Goal: Complete application form

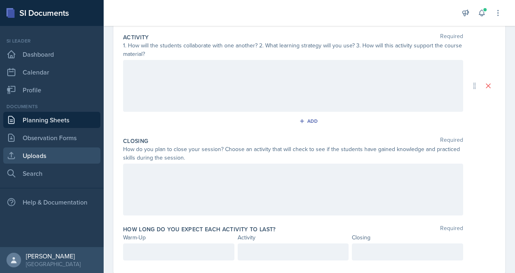
click at [40, 160] on link "Uploads" at bounding box center [51, 155] width 97 height 16
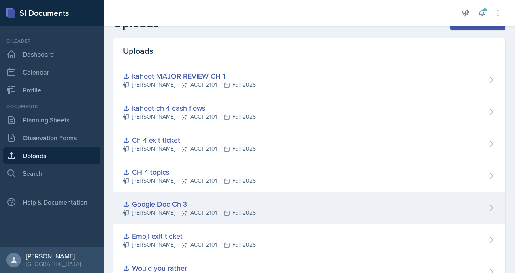
scroll to position [7, 0]
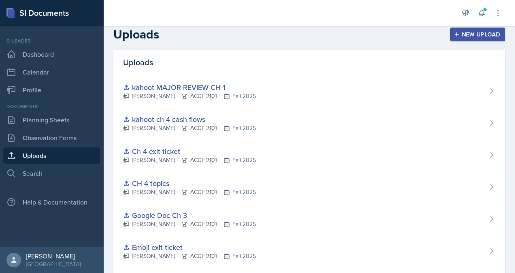
click at [474, 30] on button "New Upload" at bounding box center [477, 35] width 55 height 14
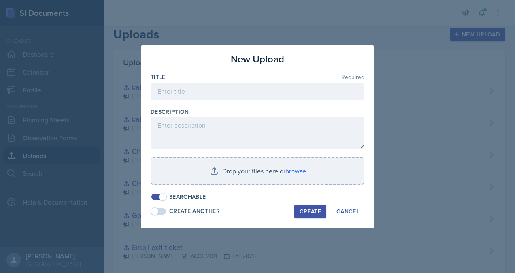
click at [254, 100] on div at bounding box center [258, 104] width 214 height 8
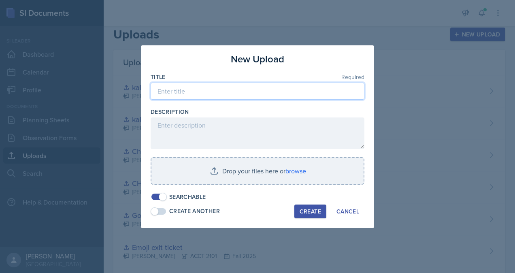
click at [247, 92] on input at bounding box center [258, 91] width 214 height 17
type input "Major review exit ticket"
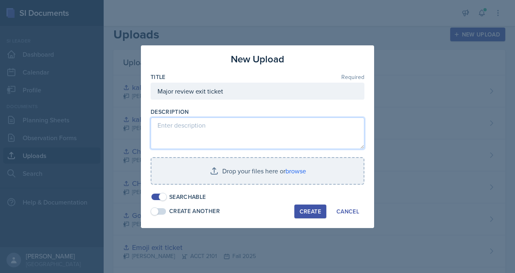
click at [231, 131] on textarea at bounding box center [258, 133] width 214 height 32
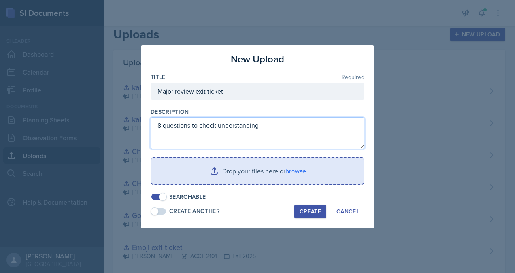
type textarea "8 questions to check understanding"
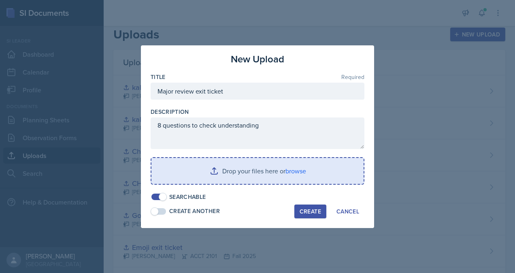
click at [269, 179] on input "file" at bounding box center [258, 171] width 212 height 26
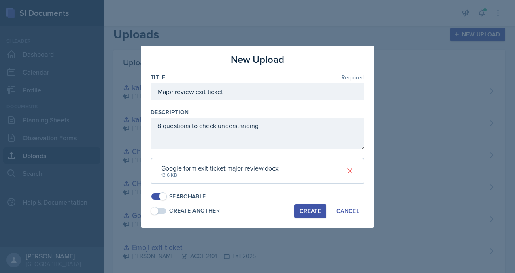
click at [313, 213] on div "Create" at bounding box center [310, 211] width 21 height 6
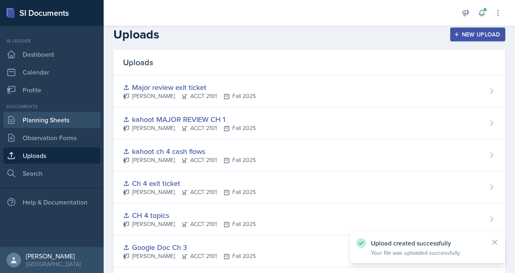
click at [53, 120] on link "Planning Sheets" at bounding box center [51, 120] width 97 height 16
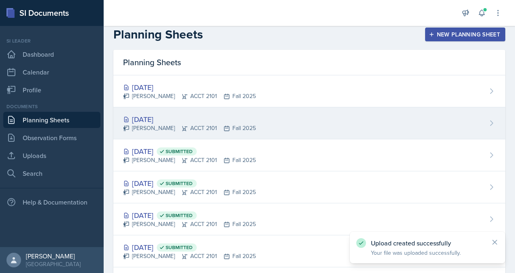
click at [181, 115] on div "[DATE]" at bounding box center [189, 119] width 133 height 11
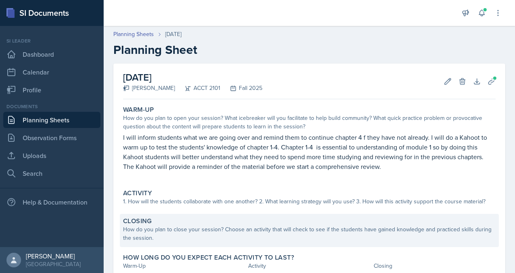
click at [229, 230] on div "How do you plan to close your session? Choose an activity that will check to se…" at bounding box center [309, 233] width 373 height 17
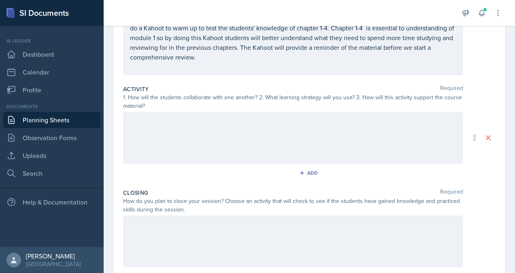
scroll to position [198, 0]
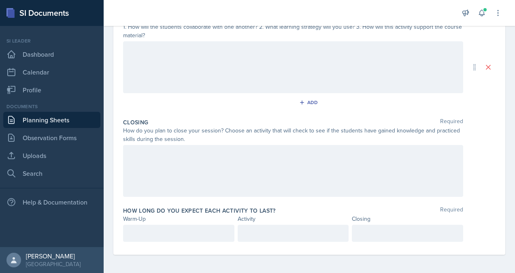
click at [228, 170] on div at bounding box center [293, 171] width 340 height 52
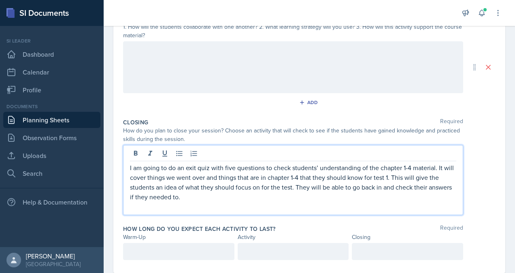
scroll to position [211, 0]
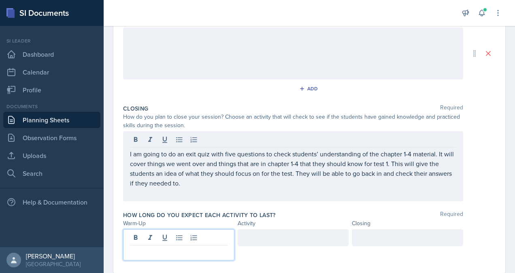
click at [190, 241] on div at bounding box center [178, 244] width 111 height 31
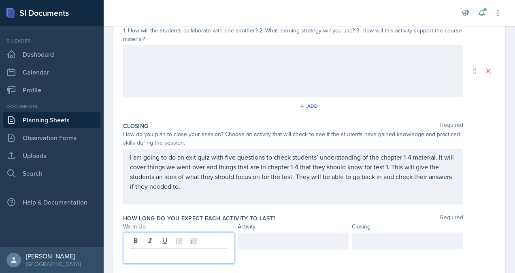
scroll to position [194, 0]
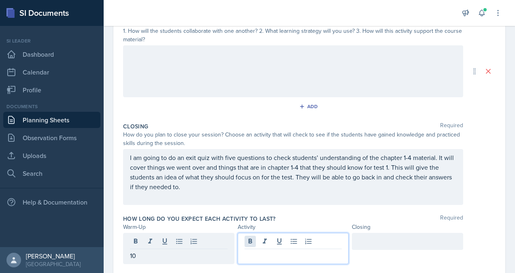
click at [250, 237] on div at bounding box center [293, 248] width 111 height 31
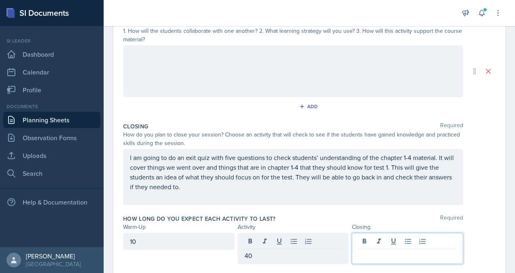
click at [374, 244] on div at bounding box center [407, 248] width 111 height 31
click at [333, 236] on div "40" at bounding box center [293, 241] width 111 height 17
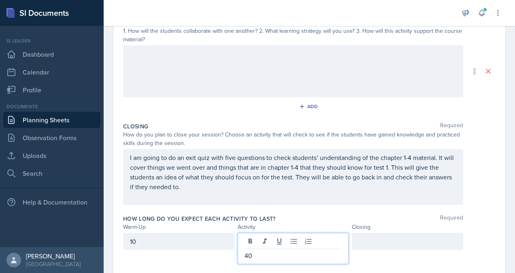
click at [403, 237] on div at bounding box center [407, 241] width 111 height 17
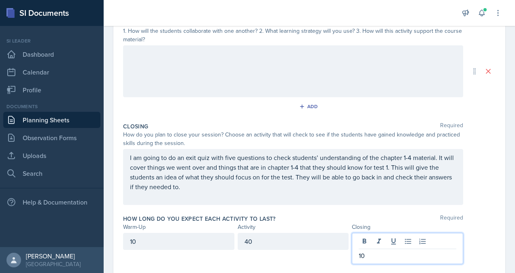
click at [382, 217] on div "How long do you expect each activity to last? Required" at bounding box center [309, 219] width 373 height 8
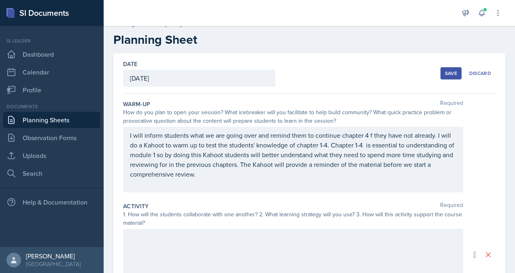
scroll to position [10, 0]
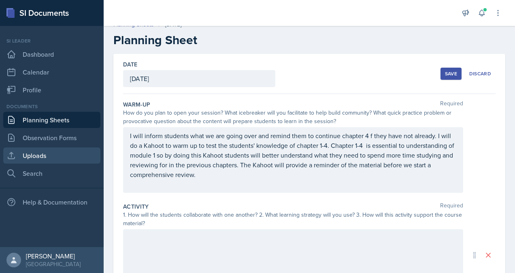
click at [41, 156] on link "Uploads" at bounding box center [51, 155] width 97 height 16
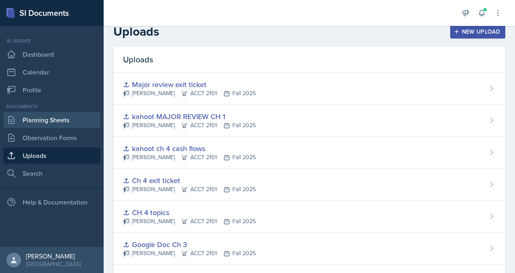
click at [64, 124] on link "Planning Sheets" at bounding box center [51, 120] width 97 height 16
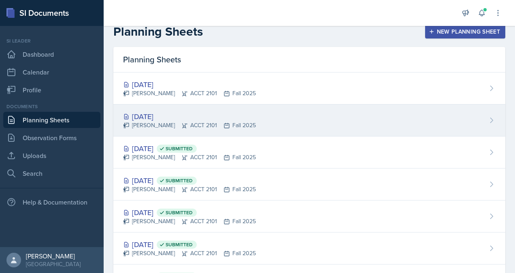
click at [159, 122] on div "[PERSON_NAME] ACCT 2101 Fall 2025" at bounding box center [189, 125] width 133 height 9
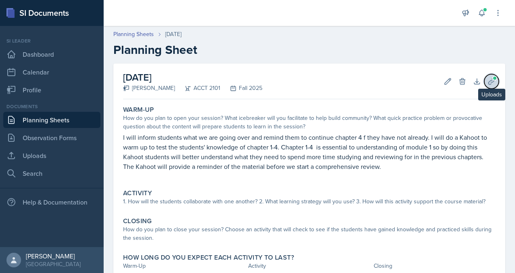
click at [484, 84] on button "Uploads" at bounding box center [491, 81] width 15 height 15
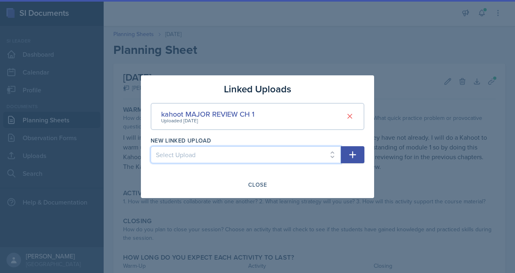
click at [211, 154] on select "Select Upload practice problem Collaborative White board Accounting equation Ca…" at bounding box center [246, 154] width 190 height 17
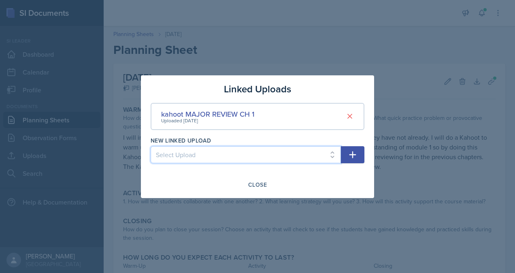
select select "3f1910ae-4ab7-4e8a-a71f-7fce97da9fb3"
click at [151, 146] on select "Select Upload practice problem Collaborative White board Accounting equation Ca…" at bounding box center [246, 154] width 190 height 17
click at [349, 155] on icon "button" at bounding box center [353, 155] width 10 height 10
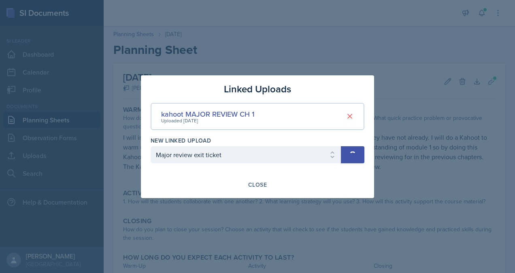
select select
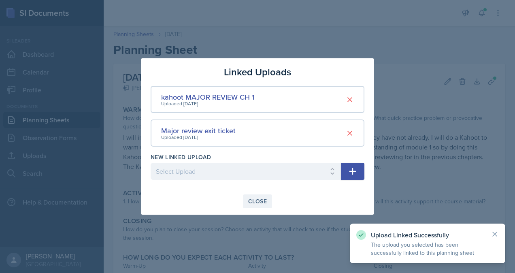
click at [248, 204] on div "Close" at bounding box center [257, 201] width 19 height 6
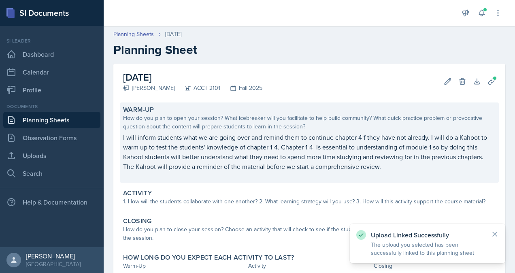
scroll to position [54, 0]
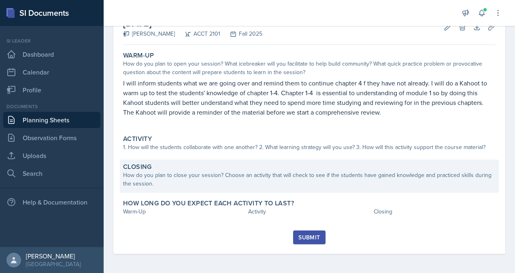
click at [286, 173] on div "How do you plan to close your session? Choose an activity that will check to se…" at bounding box center [309, 179] width 373 height 17
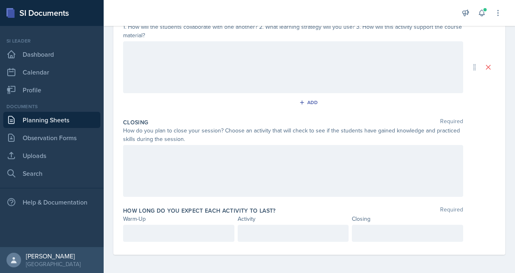
scroll to position [198, 0]
click at [286, 173] on div at bounding box center [293, 171] width 340 height 52
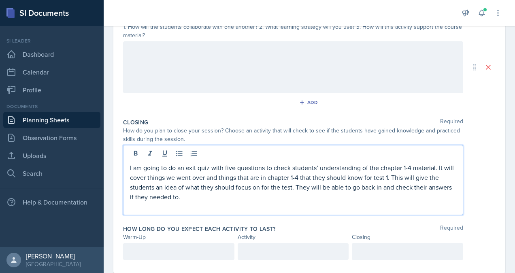
scroll to position [211, 0]
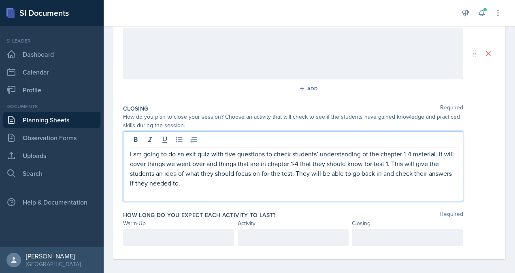
click at [207, 234] on div at bounding box center [178, 237] width 111 height 17
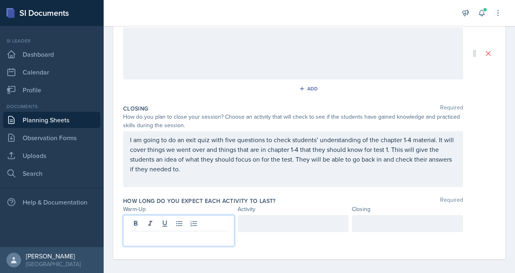
scroll to position [198, 0]
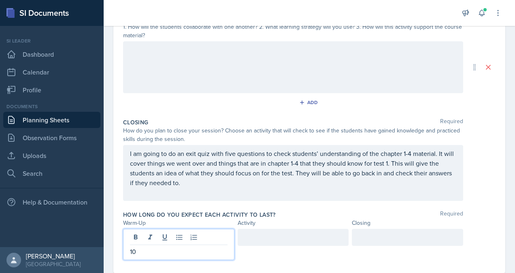
click at [250, 237] on div at bounding box center [293, 237] width 111 height 17
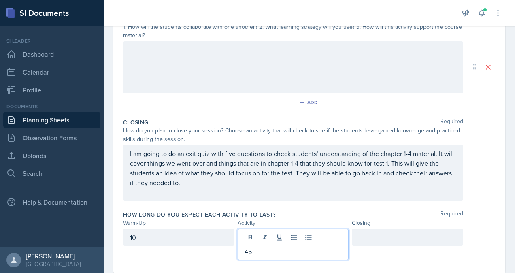
click at [368, 239] on div at bounding box center [407, 237] width 111 height 17
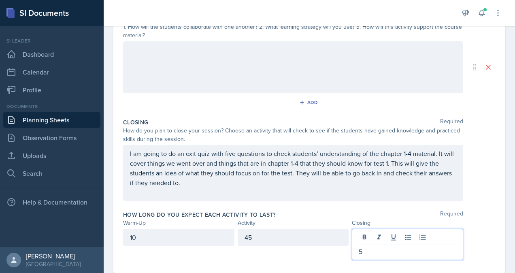
click at [467, 229] on div "10 45 5" at bounding box center [309, 244] width 373 height 31
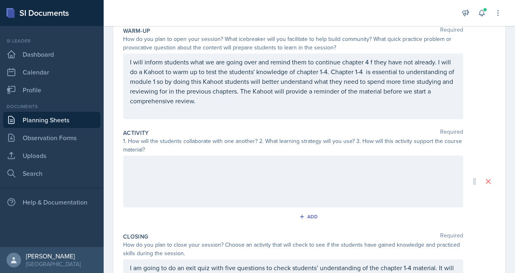
scroll to position [0, 0]
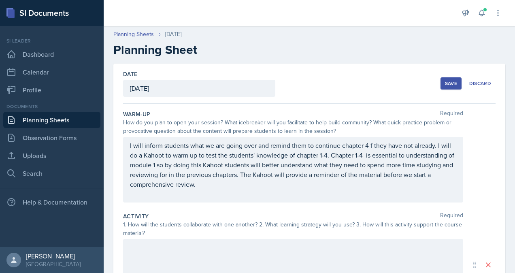
click at [447, 80] on div "Save" at bounding box center [451, 83] width 12 height 6
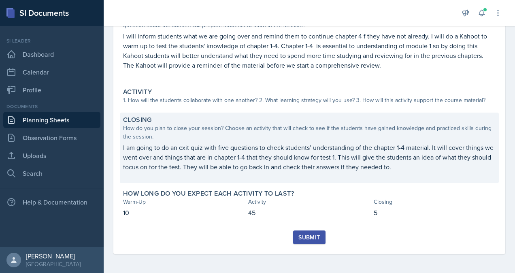
scroll to position [71, 0]
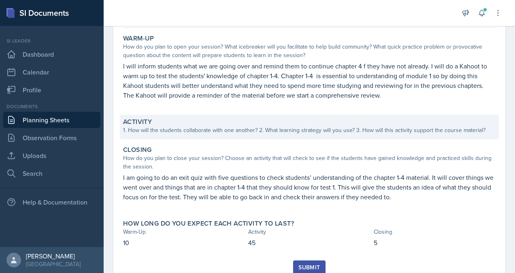
click at [258, 134] on div "Activity 1. How will the students collaborate with one another? 2. What learnin…" at bounding box center [309, 127] width 379 height 25
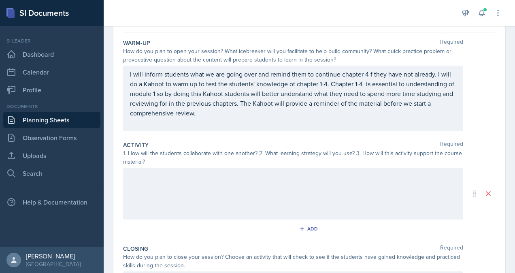
click at [260, 186] on div at bounding box center [293, 194] width 340 height 52
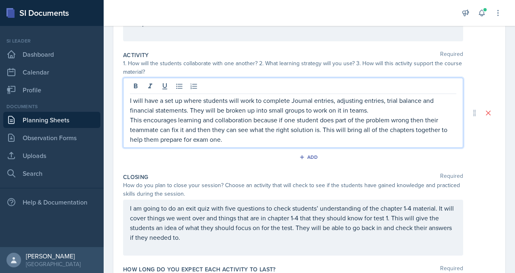
scroll to position [176, 0]
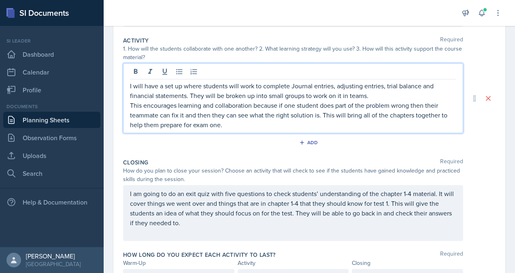
click at [350, 158] on div "Closing Required" at bounding box center [309, 162] width 373 height 8
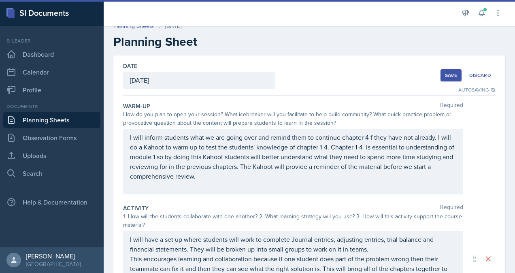
scroll to position [7, 0]
click at [446, 75] on div "Save" at bounding box center [451, 76] width 12 height 6
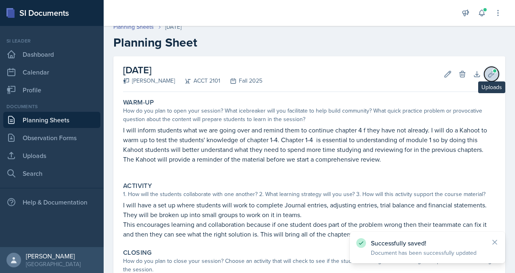
click at [490, 75] on button "Uploads" at bounding box center [491, 74] width 15 height 15
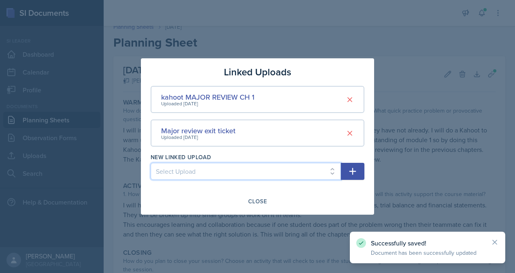
click at [235, 171] on select "Select Upload practice problem Collaborative White board Accounting equation Ca…" at bounding box center [246, 171] width 190 height 17
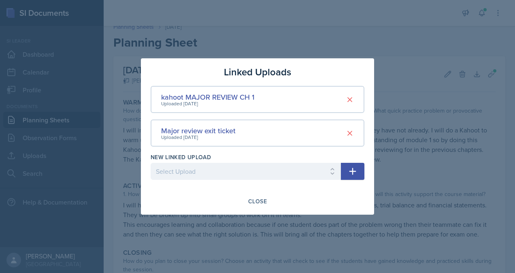
click at [382, 142] on div at bounding box center [257, 136] width 515 height 273
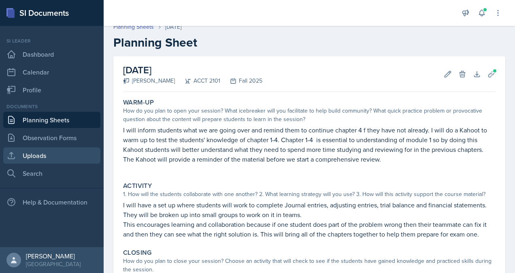
click at [45, 162] on link "Uploads" at bounding box center [51, 155] width 97 height 16
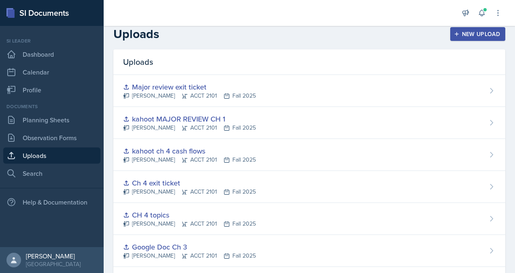
click at [470, 36] on div "New Upload" at bounding box center [478, 34] width 45 height 6
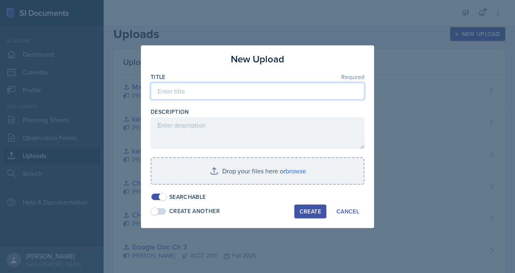
click at [228, 89] on input at bounding box center [258, 91] width 214 height 17
type input "Excel MAJOR REVIEW TEST 1"
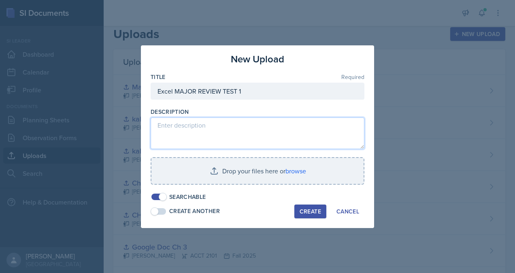
click at [269, 134] on textarea at bounding box center [258, 133] width 214 height 32
type textarea "f"
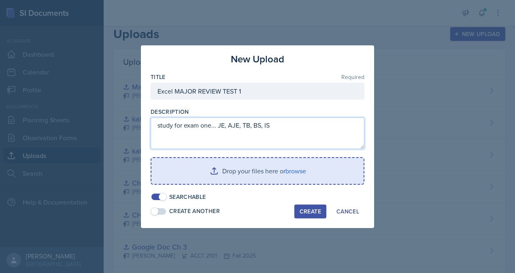
type textarea "study for exam one... JE, AJE, TB, BS, IS"
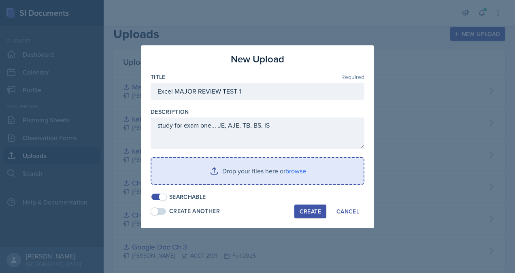
click at [254, 165] on input "file" at bounding box center [258, 171] width 212 height 26
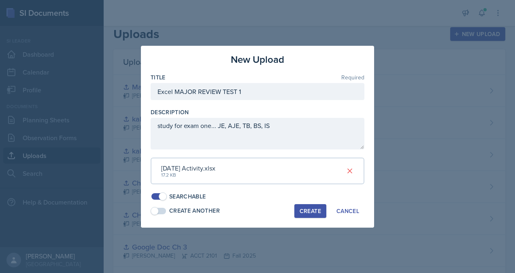
click at [312, 209] on div "Create" at bounding box center [310, 211] width 21 height 6
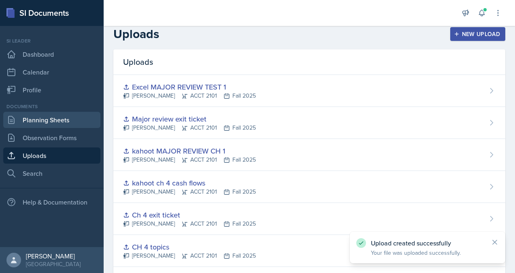
click at [43, 122] on link "Planning Sheets" at bounding box center [51, 120] width 97 height 16
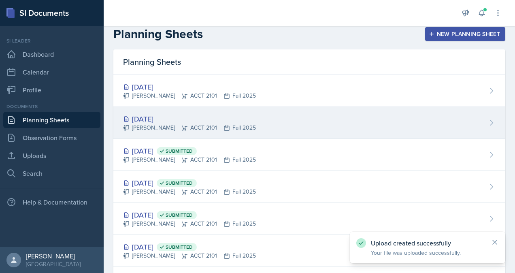
click at [301, 124] on div "[DATE] [PERSON_NAME] ACCT 2101 Fall 2025" at bounding box center [309, 123] width 392 height 32
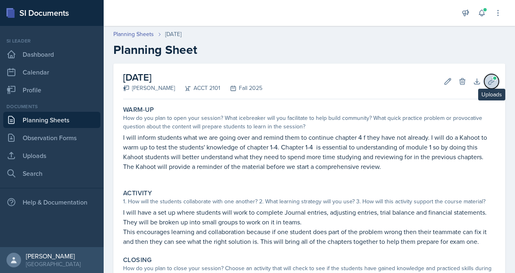
click at [488, 81] on icon at bounding box center [492, 81] width 8 height 8
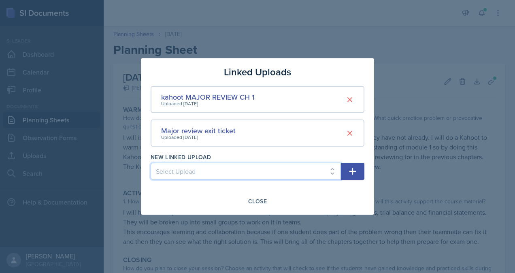
click at [271, 166] on select "Select Upload practice problem Collaborative White board Accounting equation Ca…" at bounding box center [246, 171] width 190 height 17
select select "2bcaf0b0-ba2d-49fd-82b7-19367c2e9f37"
click at [151, 163] on select "Select Upload practice problem Collaborative White board Accounting equation Ca…" at bounding box center [246, 171] width 190 height 17
click at [354, 172] on icon "button" at bounding box center [353, 171] width 10 height 10
select select
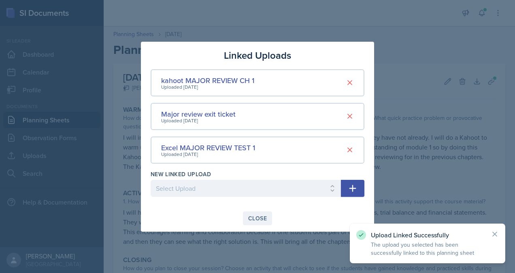
click at [263, 223] on button "Close" at bounding box center [257, 218] width 29 height 14
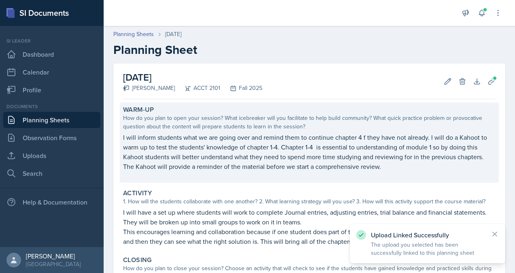
scroll to position [140, 0]
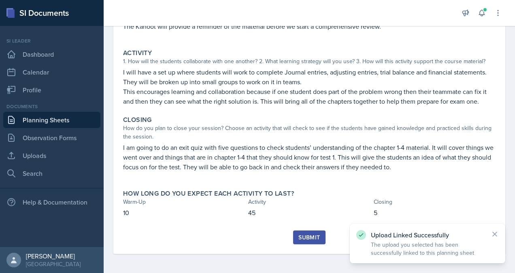
click at [304, 241] on div "Submit" at bounding box center [309, 237] width 21 height 6
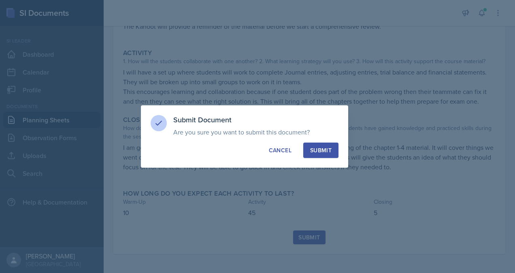
click at [327, 155] on button "Submit" at bounding box center [320, 150] width 35 height 15
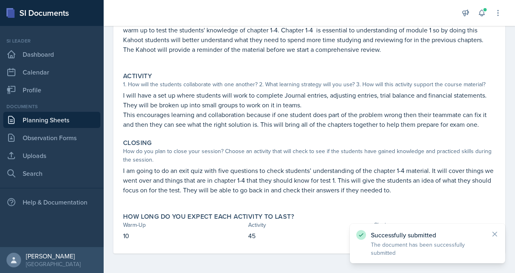
scroll to position [117, 0]
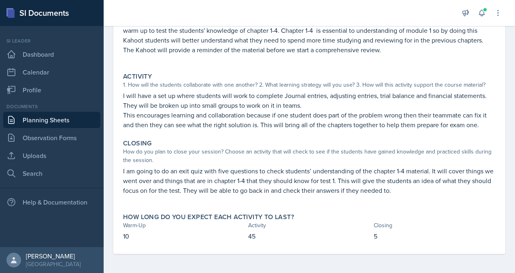
click at [43, 120] on link "Planning Sheets" at bounding box center [51, 120] width 97 height 16
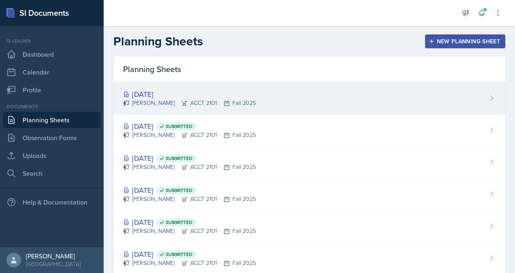
click at [203, 105] on div "[PERSON_NAME] ACCT 2101 Fall 2025" at bounding box center [189, 103] width 133 height 9
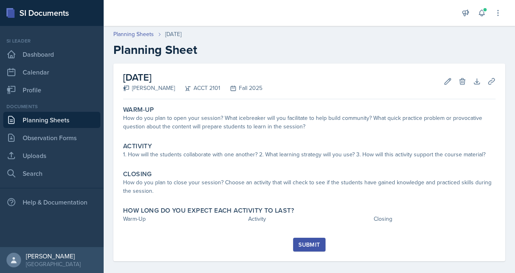
click at [70, 122] on link "Planning Sheets" at bounding box center [51, 120] width 97 height 16
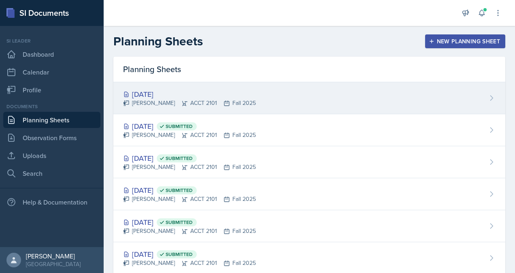
click at [169, 85] on div "[DATE] [PERSON_NAME] ACCT 2101 Fall 2025" at bounding box center [309, 98] width 392 height 32
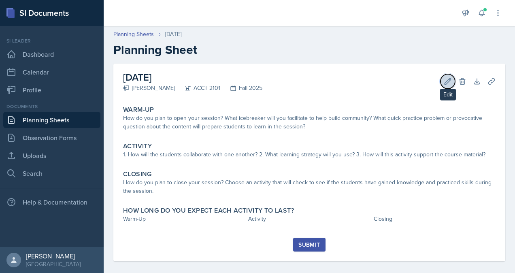
click at [445, 83] on icon at bounding box center [448, 81] width 6 height 6
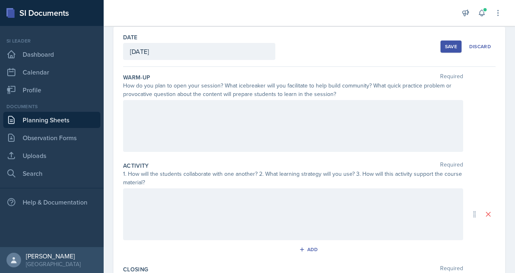
scroll to position [37, 0]
click at [237, 109] on p at bounding box center [293, 108] width 327 height 10
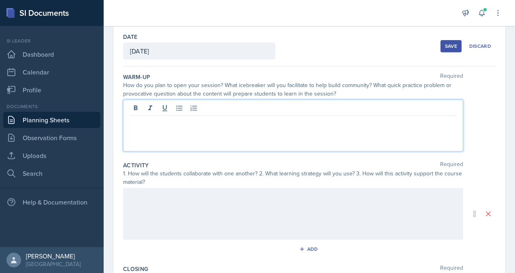
scroll to position [51, 0]
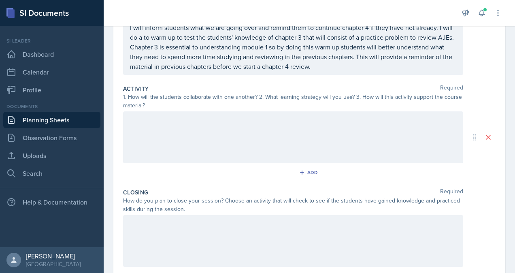
click at [263, 137] on div at bounding box center [293, 137] width 340 height 52
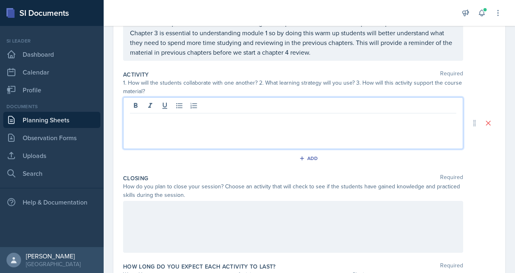
click at [254, 217] on div at bounding box center [293, 227] width 340 height 52
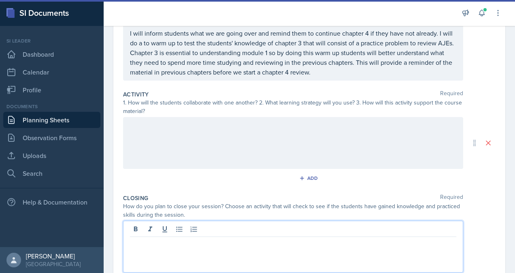
scroll to position [114, 0]
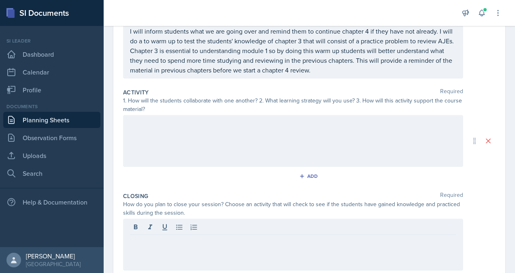
click at [249, 132] on div at bounding box center [293, 141] width 340 height 52
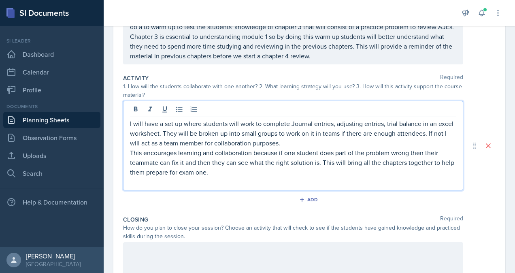
scroll to position [187, 0]
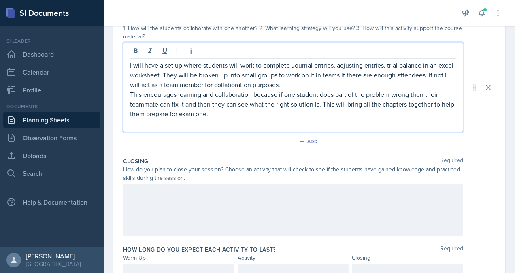
click at [248, 205] on div at bounding box center [293, 210] width 340 height 52
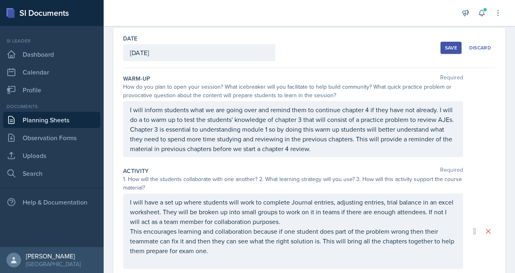
scroll to position [35, 0]
click at [445, 47] on div "Save" at bounding box center [451, 48] width 12 height 6
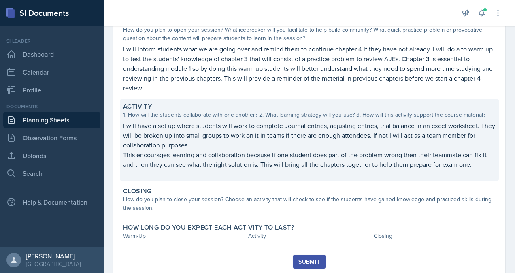
scroll to position [100, 0]
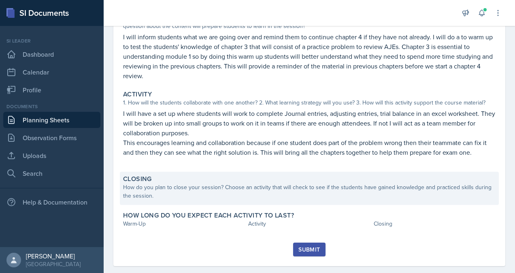
click at [263, 185] on div "How do you plan to close your session? Choose an activity that will check to se…" at bounding box center [309, 191] width 373 height 17
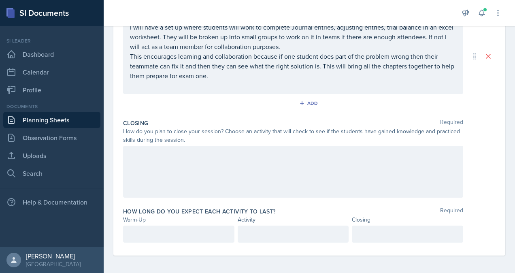
click at [258, 181] on div at bounding box center [293, 172] width 340 height 52
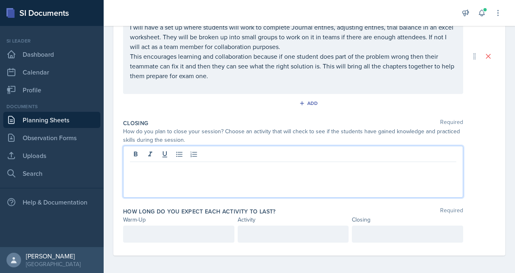
scroll to position [211, 0]
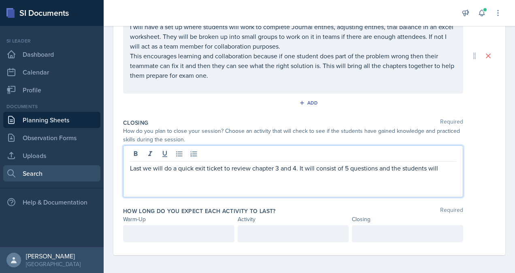
drag, startPoint x: 442, startPoint y: 166, endPoint x: 78, endPoint y: 177, distance: 364.3
click at [78, 177] on div "SI Documents Si leader Dashboard Calendar Profile Documents Planning Sheets Obs…" at bounding box center [257, 136] width 515 height 273
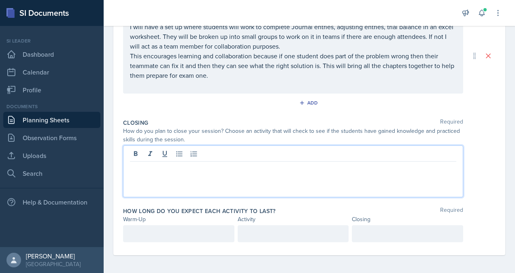
scroll to position [219, 0]
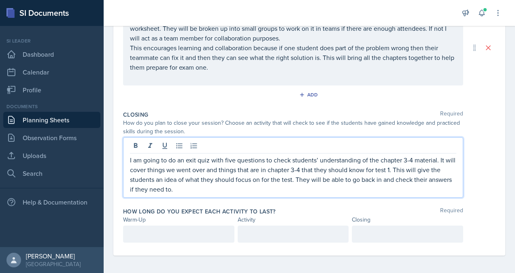
click at [196, 230] on div at bounding box center [178, 234] width 111 height 17
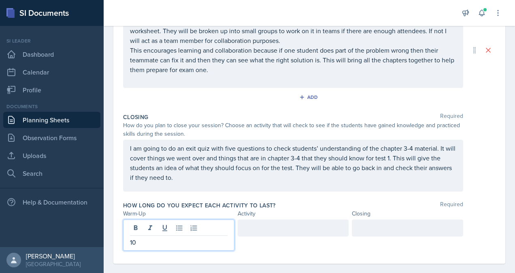
click at [279, 229] on div at bounding box center [293, 228] width 111 height 17
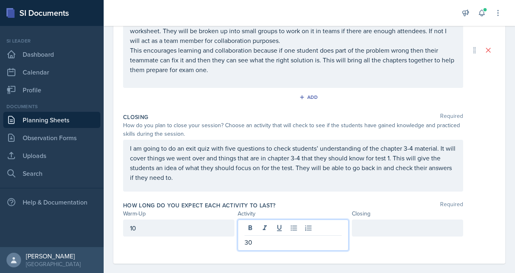
click at [358, 226] on div at bounding box center [407, 228] width 111 height 17
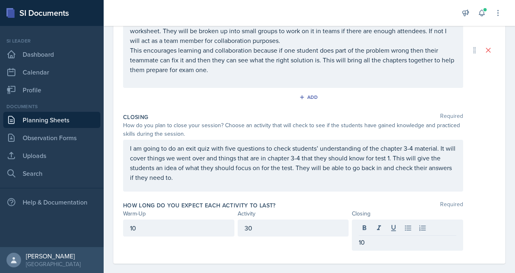
click at [317, 203] on div "How long do you expect each activity to last? Required" at bounding box center [309, 205] width 373 height 8
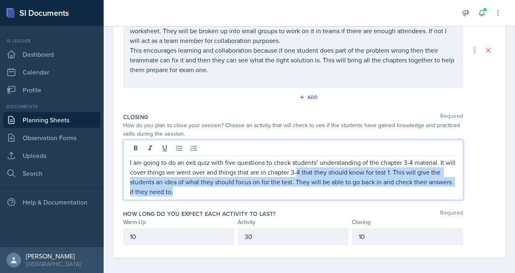
drag, startPoint x: 307, startPoint y: 174, endPoint x: 327, endPoint y: 186, distance: 23.1
click at [327, 186] on p "I am going to do an exit quiz with five questions to check students’ understand…" at bounding box center [293, 177] width 327 height 39
click at [308, 188] on p "I am going to do an exit quiz with five questions to check students’ understand…" at bounding box center [293, 177] width 327 height 39
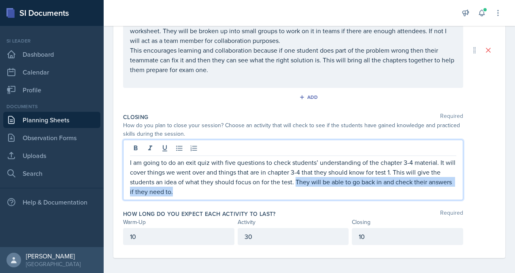
drag, startPoint x: 307, startPoint y: 184, endPoint x: 316, endPoint y: 195, distance: 14.2
click at [316, 195] on div "I am going to do an exit quiz with five questions to check students’ understand…" at bounding box center [293, 170] width 340 height 60
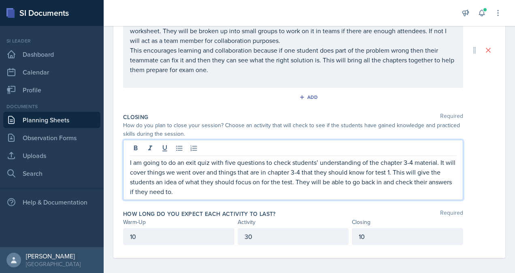
scroll to position [211, 0]
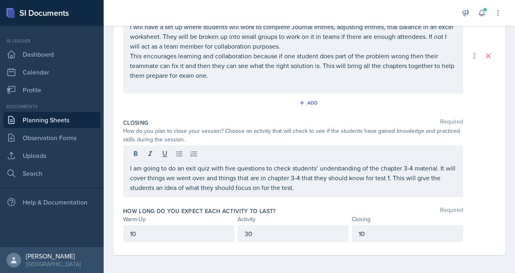
click at [328, 141] on div "How do you plan to close your session? Choose an activity that will check to se…" at bounding box center [293, 135] width 340 height 17
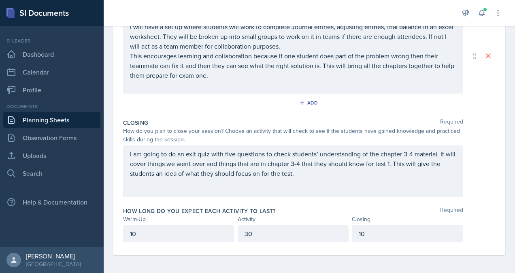
scroll to position [0, 0]
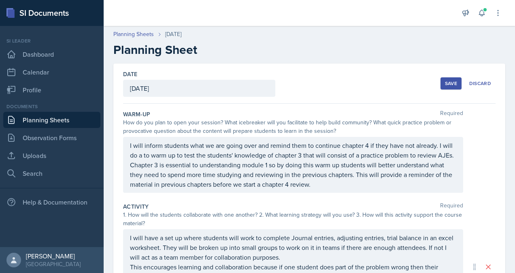
click at [441, 90] on div "Save Discard" at bounding box center [468, 83] width 55 height 19
click at [441, 88] on button "Save" at bounding box center [451, 83] width 21 height 12
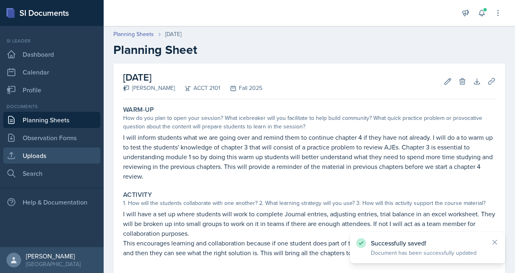
click at [49, 156] on link "Uploads" at bounding box center [51, 155] width 97 height 16
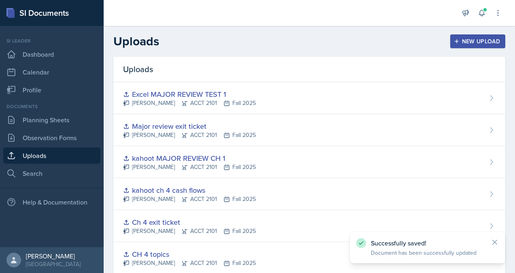
click at [456, 41] on div "New Upload" at bounding box center [478, 41] width 45 height 6
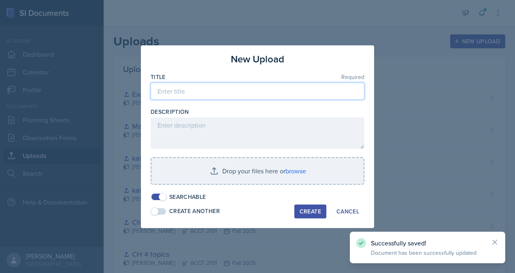
click at [208, 96] on input at bounding box center [258, 91] width 214 height 17
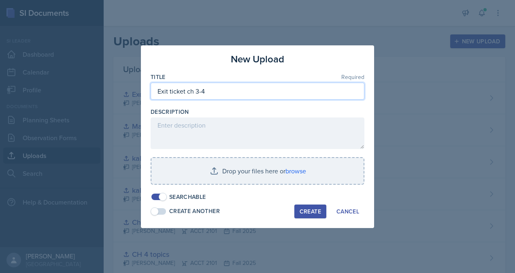
type input "Exit ticket ch 3-4"
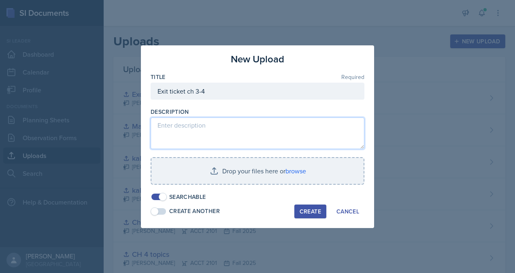
click at [226, 134] on textarea at bounding box center [258, 133] width 214 height 32
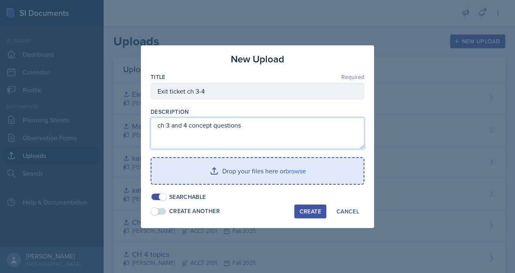
type textarea "ch 3 and 4 concept questions"
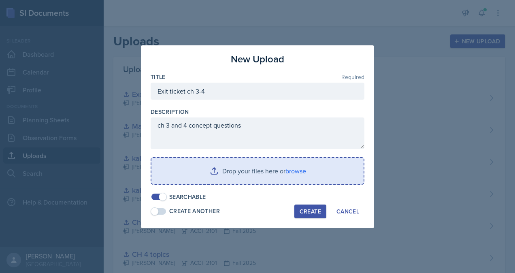
click at [241, 164] on input "file" at bounding box center [258, 171] width 212 height 26
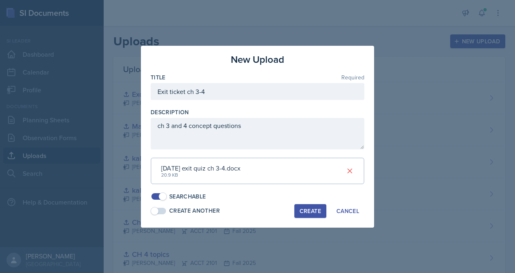
click at [306, 213] on div "Create" at bounding box center [310, 211] width 21 height 6
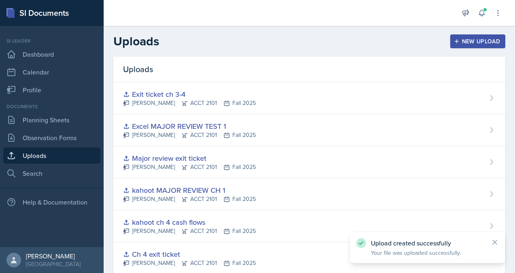
click at [47, 156] on link "Uploads" at bounding box center [51, 155] width 97 height 16
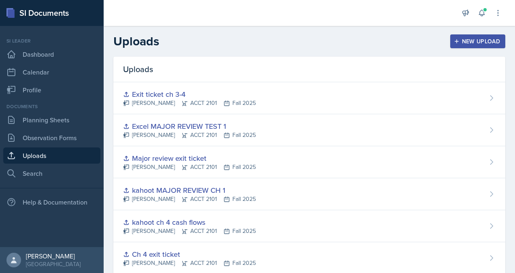
click at [468, 47] on button "New Upload" at bounding box center [477, 41] width 55 height 14
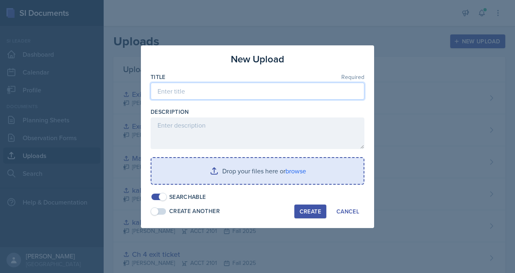
click at [223, 95] on input at bounding box center [258, 91] width 214 height 17
type input "Excel ch 3 and 4"
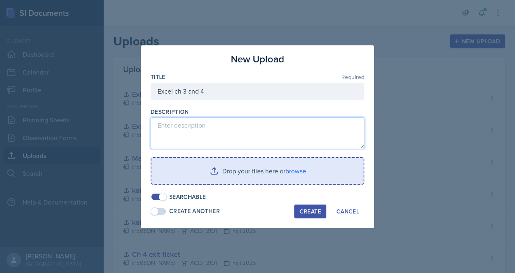
click at [216, 131] on textarea at bounding box center [258, 133] width 214 height 32
type textarea "A"
type textarea "JE, AJE, TB"
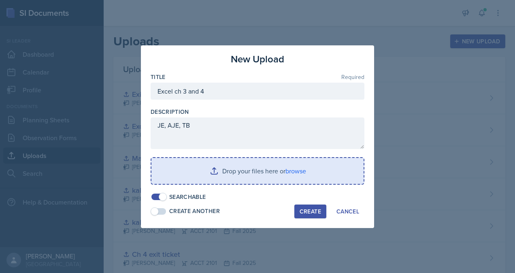
click at [241, 176] on input "file" at bounding box center [258, 171] width 212 height 26
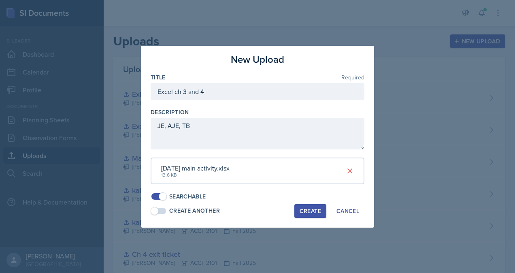
click at [303, 209] on div "Create" at bounding box center [310, 211] width 21 height 6
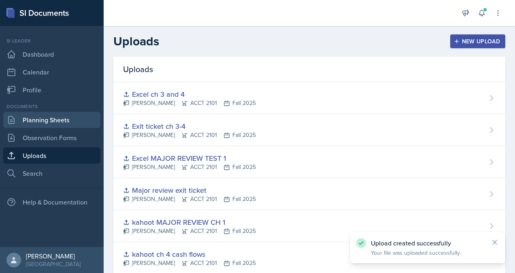
click at [55, 123] on link "Planning Sheets" at bounding box center [51, 120] width 97 height 16
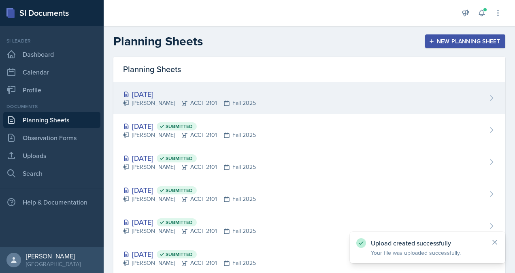
click at [151, 112] on div "[DATE] [PERSON_NAME] ACCT 2101 Fall 2025" at bounding box center [309, 98] width 392 height 32
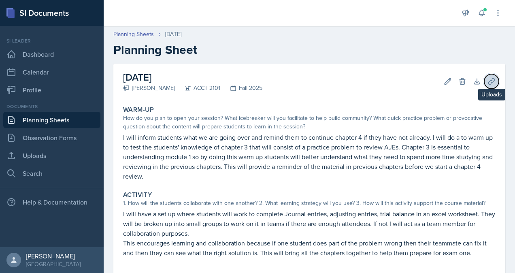
click at [488, 83] on icon at bounding box center [492, 81] width 8 height 8
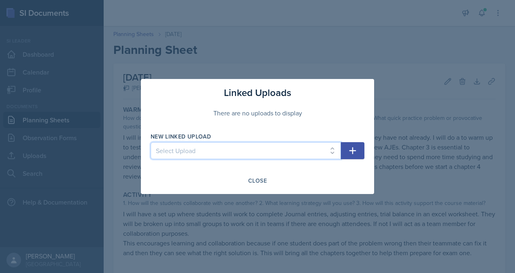
click at [252, 151] on select "Select Upload practice problem Collaborative White board Accounting equation Ca…" at bounding box center [246, 150] width 190 height 17
select select "4e739aa5-2e13-41bf-a8a7-ad00c9e80c03"
click at [151, 142] on select "Select Upload practice problem Collaborative White board Accounting equation Ca…" at bounding box center [246, 150] width 190 height 17
click at [355, 151] on icon "button" at bounding box center [353, 150] width 7 height 7
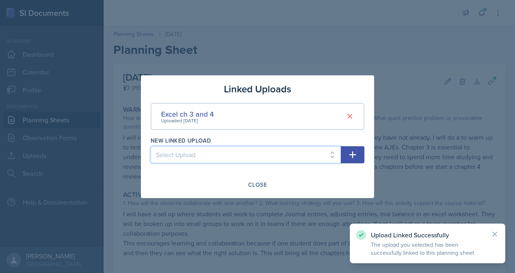
click at [314, 152] on select "Select Upload practice problem Collaborative White board Accounting equation Ca…" at bounding box center [246, 154] width 190 height 17
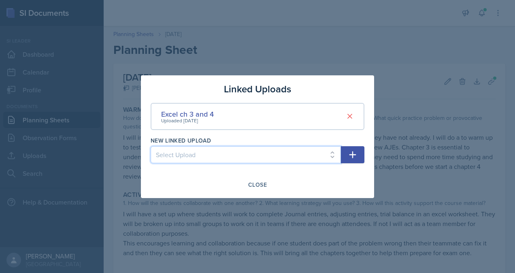
select select "24f51fc4-a413-40ef-869c-5da6e24b5ecd"
click at [151, 146] on select "Select Upload practice problem Collaborative White board Accounting equation Ca…" at bounding box center [246, 154] width 190 height 17
click at [355, 154] on icon "button" at bounding box center [353, 155] width 10 height 10
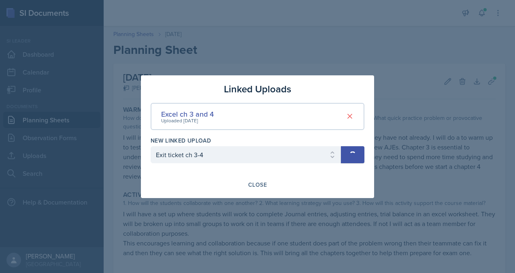
select select
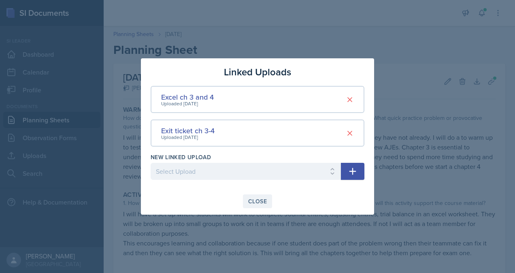
click at [265, 203] on div "Close" at bounding box center [257, 201] width 19 height 6
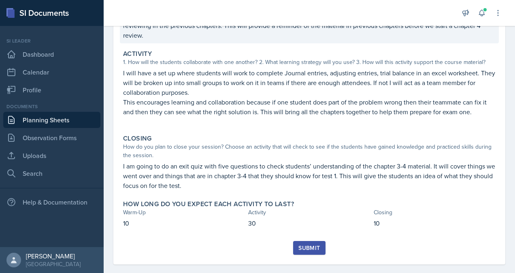
scroll to position [142, 0]
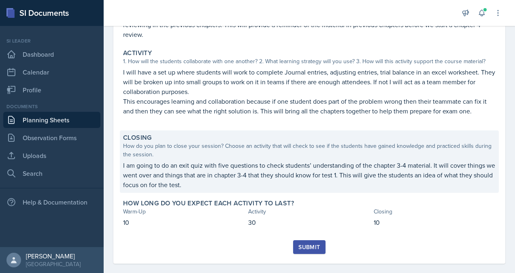
click at [377, 186] on p "I am going to do an exit quiz with five questions to check students’ understand…" at bounding box center [309, 174] width 373 height 29
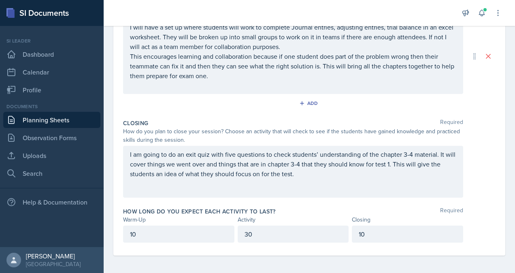
click at [319, 179] on div "I am going to do an exit quiz with five questions to check students’ understand…" at bounding box center [293, 172] width 340 height 52
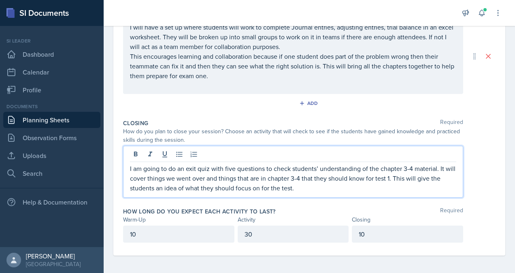
scroll to position [211, 0]
click at [321, 188] on p "I am going to do an exit quiz with five questions to check students’ understand…" at bounding box center [293, 177] width 327 height 29
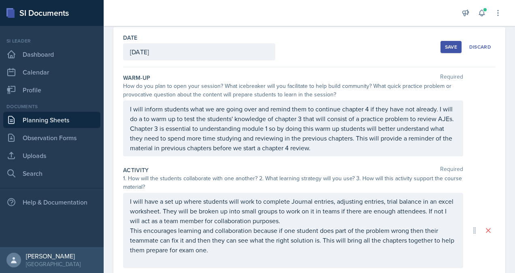
scroll to position [36, 0]
click at [446, 46] on div "Save" at bounding box center [451, 47] width 12 height 6
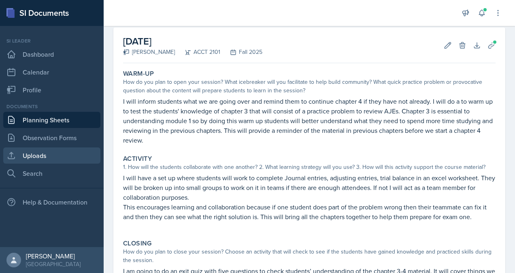
click at [52, 156] on link "Uploads" at bounding box center [51, 155] width 97 height 16
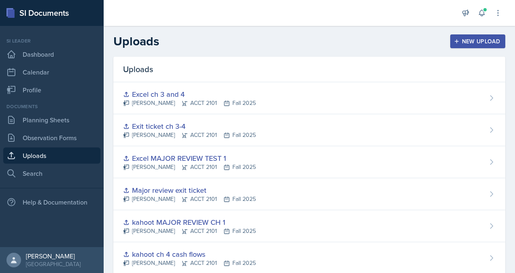
click at [460, 38] on div "New Upload" at bounding box center [478, 41] width 45 height 6
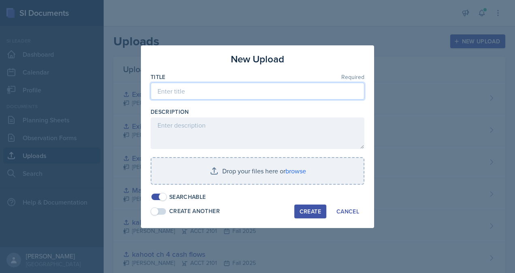
click at [248, 92] on input at bounding box center [258, 91] width 214 height 17
type input "S"
type input "ch 3-4 warm up activity"
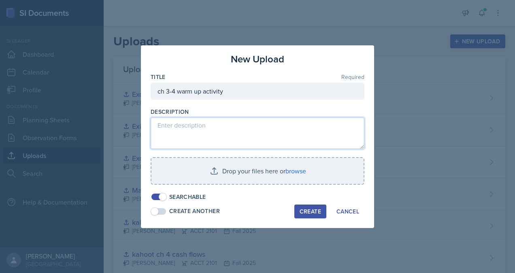
click at [230, 132] on textarea at bounding box center [258, 133] width 214 height 32
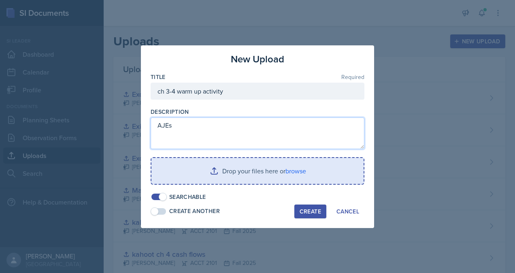
type textarea "AJEs"
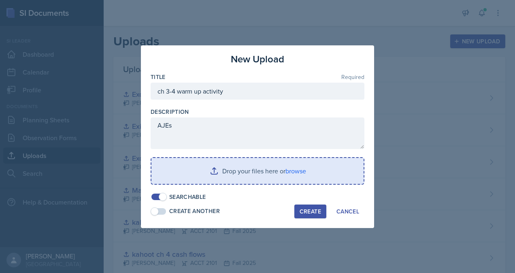
click at [240, 164] on input "file" at bounding box center [258, 171] width 212 height 26
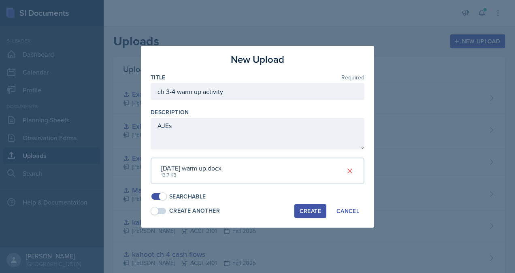
click at [310, 211] on div "Create" at bounding box center [310, 211] width 21 height 6
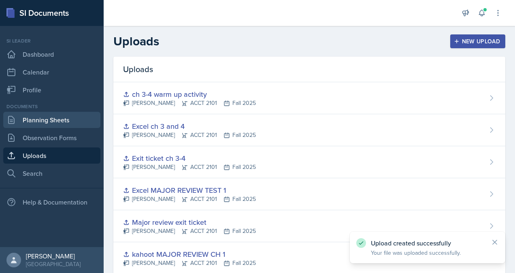
click at [23, 124] on link "Planning Sheets" at bounding box center [51, 120] width 97 height 16
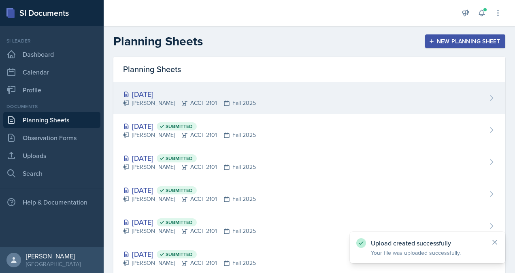
click at [395, 92] on div "[DATE] [PERSON_NAME] ACCT 2101 Fall 2025" at bounding box center [309, 98] width 392 height 32
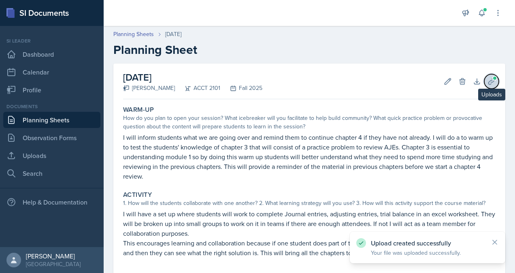
click at [488, 79] on icon at bounding box center [492, 81] width 8 height 8
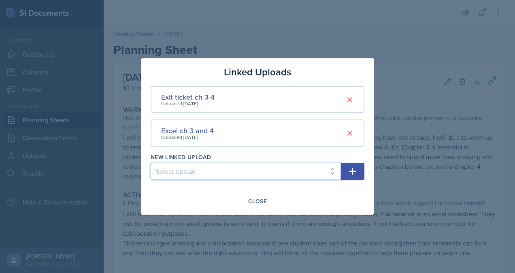
click at [305, 171] on select "Select Upload practice problem Collaborative White board Accounting equation Ca…" at bounding box center [246, 171] width 190 height 17
select select "c30c605c-ab0c-47de-84ee-235684173ee2"
click at [151, 163] on select "Select Upload practice problem Collaborative White board Accounting equation Ca…" at bounding box center [246, 171] width 190 height 17
click at [354, 171] on icon "button" at bounding box center [353, 171] width 10 height 10
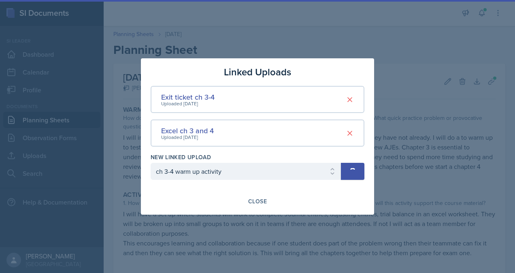
select select
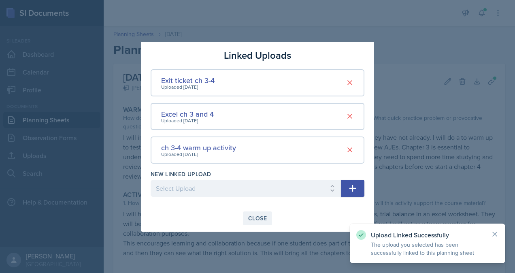
click at [255, 216] on div "Close" at bounding box center [257, 218] width 19 height 6
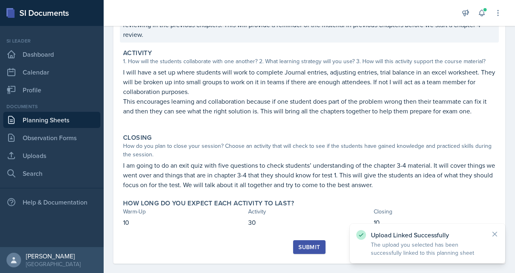
scroll to position [152, 0]
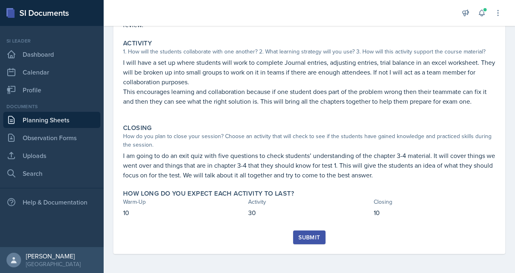
click at [305, 237] on div "Submit" at bounding box center [309, 237] width 21 height 6
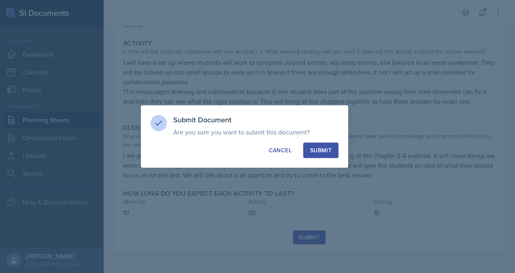
click at [332, 152] on button "Submit" at bounding box center [320, 150] width 35 height 15
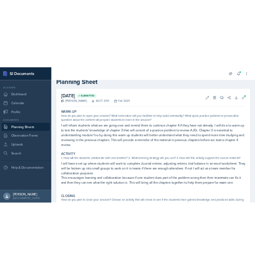
scroll to position [19, 0]
